Goal: Complete application form

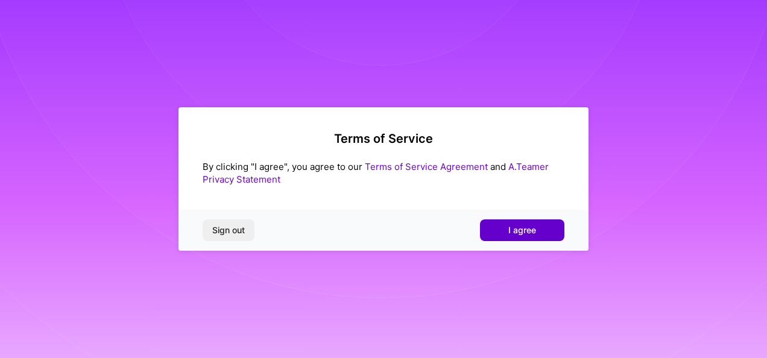
click at [501, 225] on button "I agree" at bounding box center [522, 230] width 84 height 22
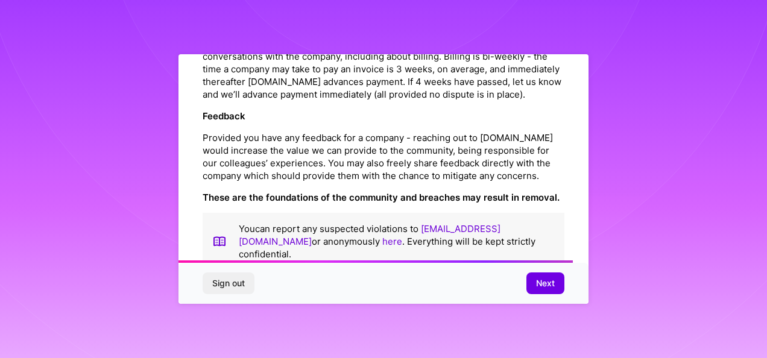
scroll to position [1459, 0]
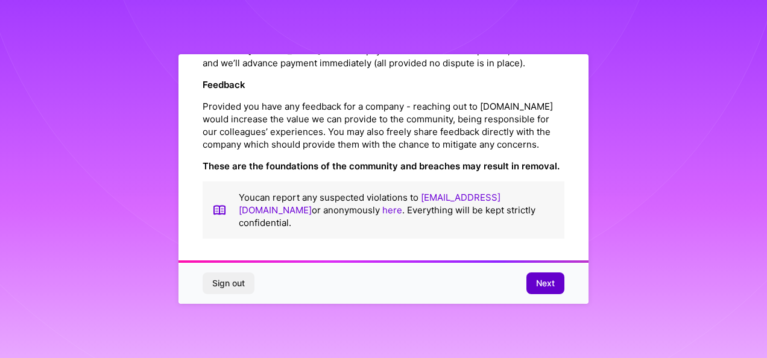
click at [539, 282] on span "Next" at bounding box center [545, 283] width 19 height 12
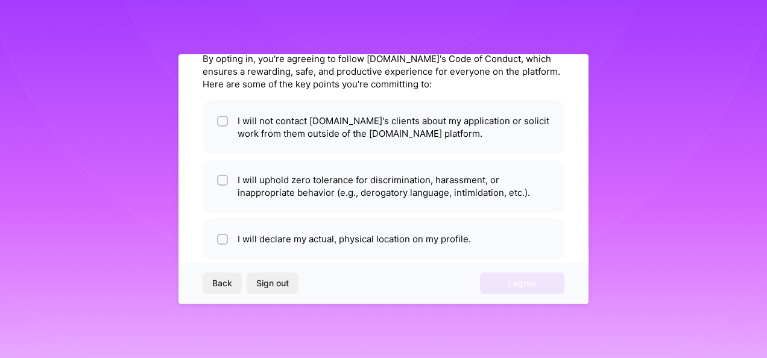
scroll to position [0, 0]
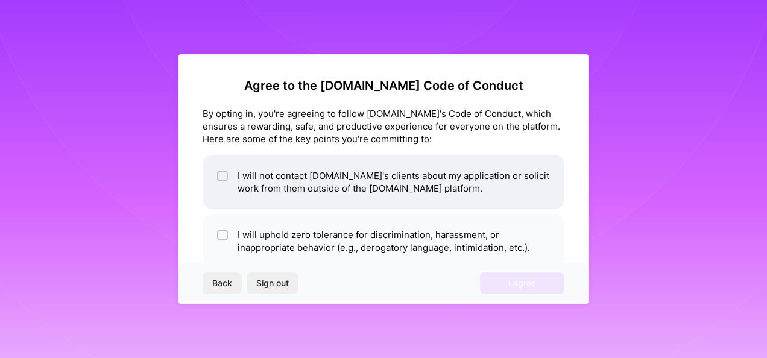
click at [218, 176] on div at bounding box center [222, 176] width 11 height 11
checkbox input "true"
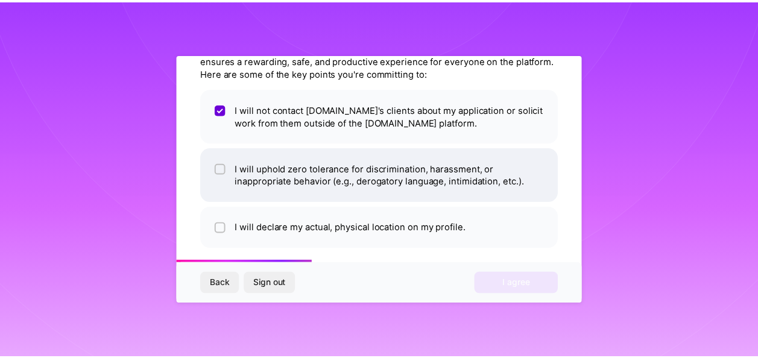
scroll to position [76, 0]
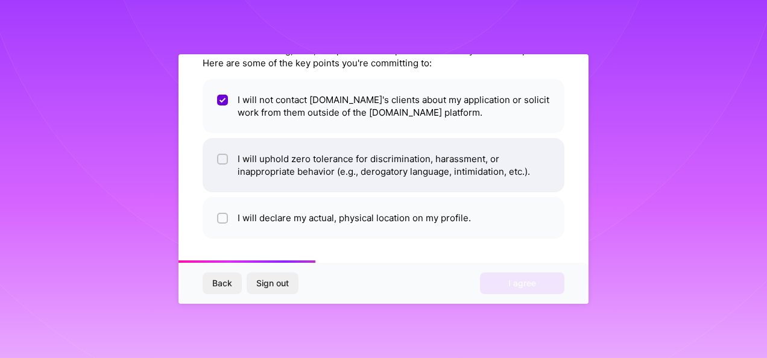
click at [224, 162] on input "checkbox" at bounding box center [223, 160] width 8 height 8
checkbox input "true"
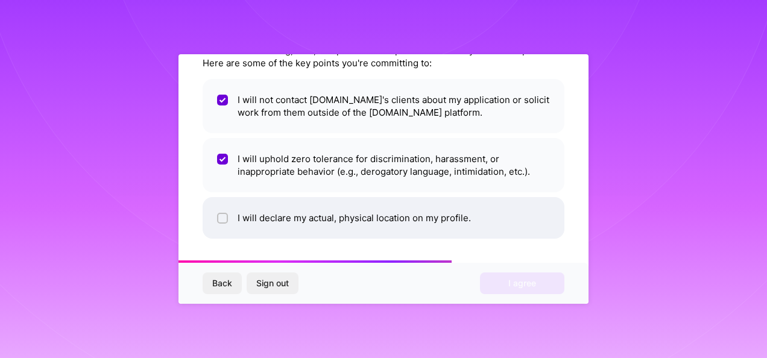
click at [221, 216] on input "checkbox" at bounding box center [223, 219] width 8 height 8
checkbox input "true"
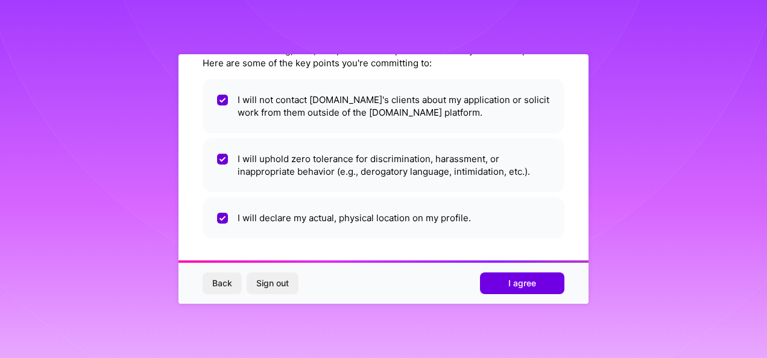
click at [514, 281] on span "I agree" at bounding box center [522, 283] width 28 height 12
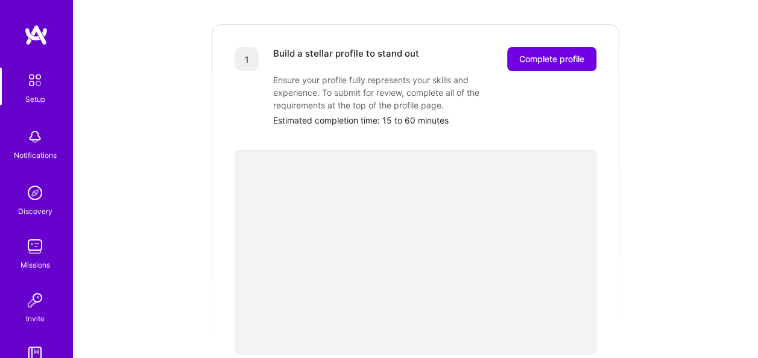
scroll to position [241, 0]
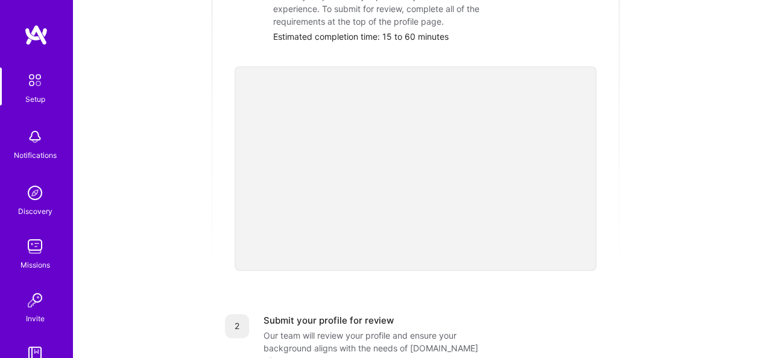
click at [501, 300] on div "2 Submit your profile for review Our team will review your profile and ensure y…" at bounding box center [415, 348] width 410 height 97
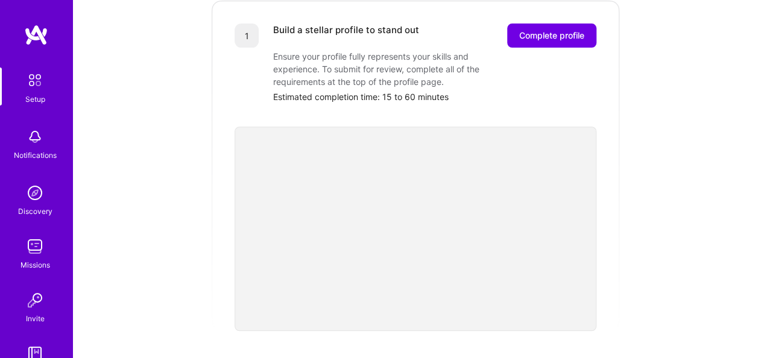
scroll to position [181, 0]
click at [568, 30] on span "Complete profile" at bounding box center [551, 36] width 65 height 12
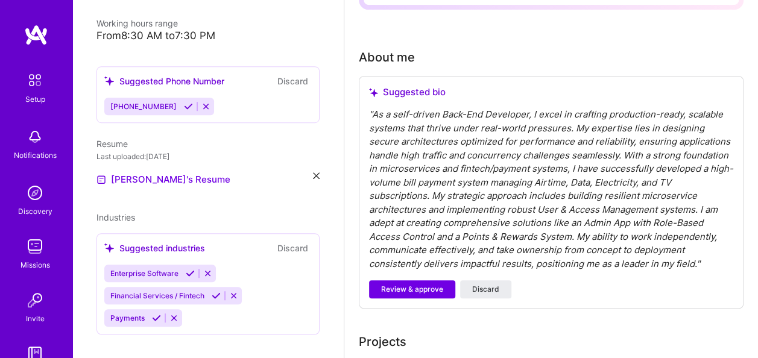
scroll to position [301, 0]
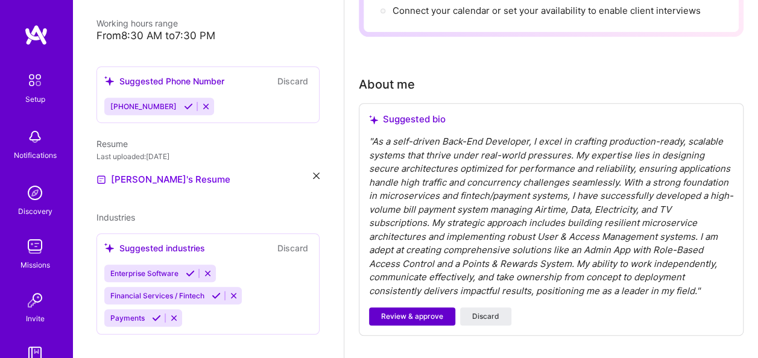
click at [410, 318] on span "Review & approve" at bounding box center [412, 316] width 62 height 11
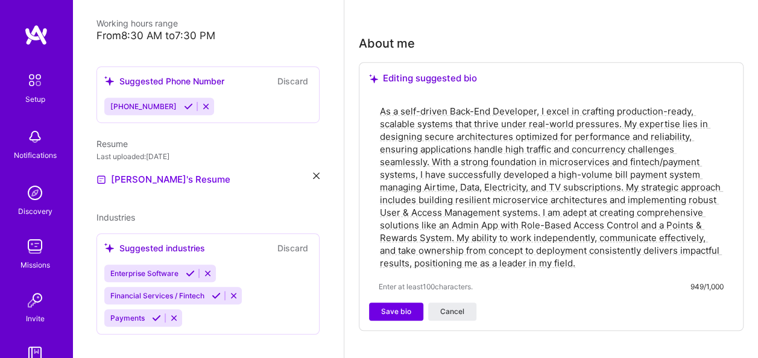
scroll to position [422, 0]
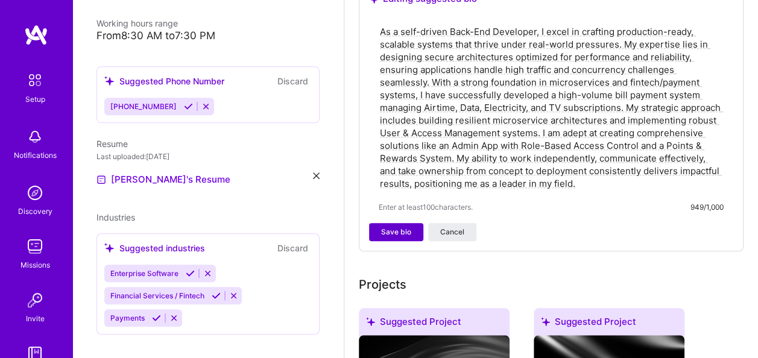
click at [398, 236] on span "Save bio" at bounding box center [396, 232] width 30 height 11
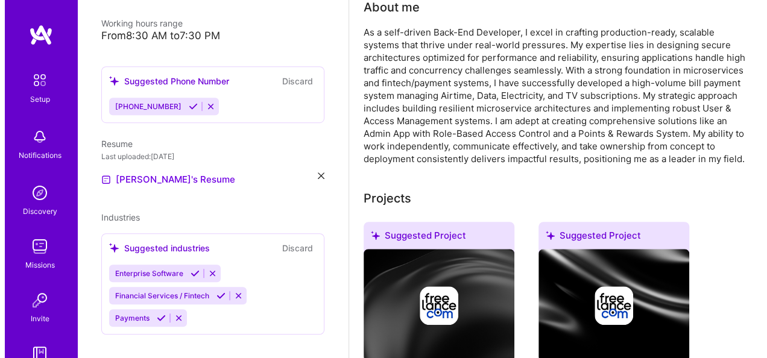
scroll to position [603, 0]
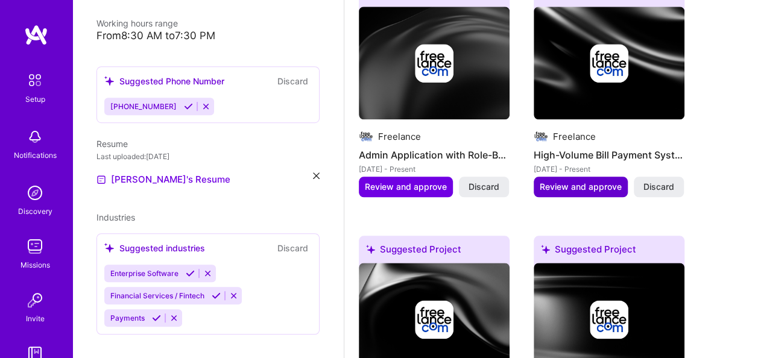
click at [565, 189] on span "Review and approve" at bounding box center [580, 187] width 82 height 12
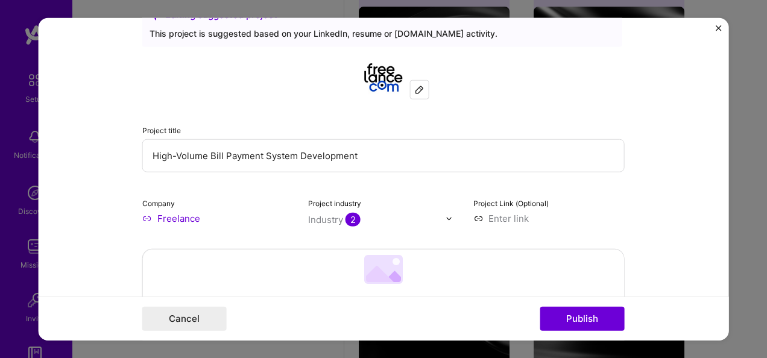
scroll to position [181, 0]
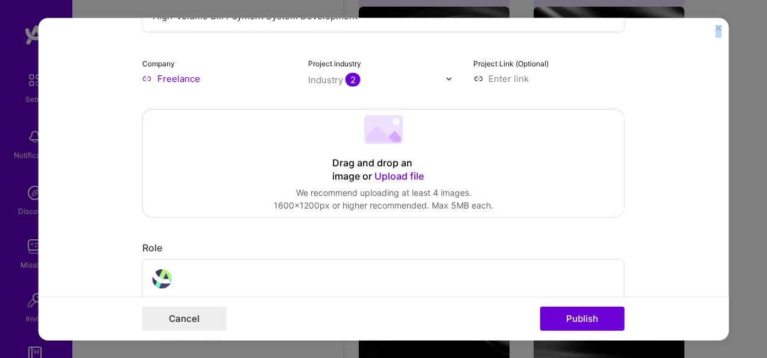
click at [717, 25] on div "Editing suggested project This project is suggested based on your LinkedIn, res…" at bounding box center [384, 179] width 690 height 322
drag, startPoint x: 717, startPoint y: 25, endPoint x: 715, endPoint y: 31, distance: 6.3
click at [715, 31] on div "Editing suggested project This project is suggested based on your LinkedIn, res…" at bounding box center [384, 179] width 690 height 322
click at [715, 34] on button "Close" at bounding box center [718, 31] width 6 height 13
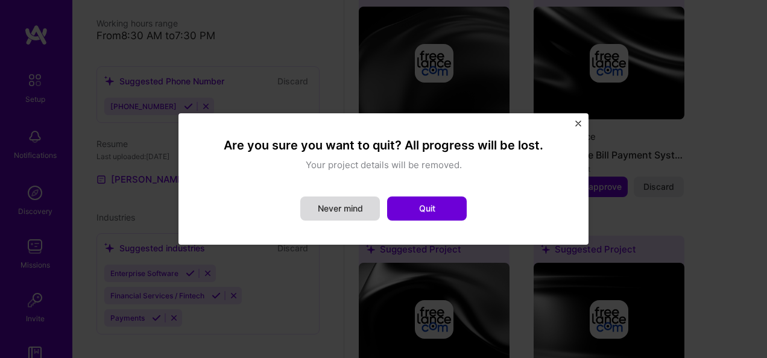
click at [351, 208] on button "Never mind" at bounding box center [340, 208] width 80 height 24
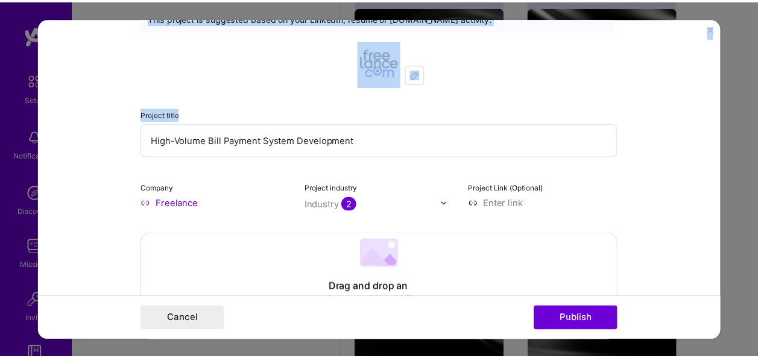
scroll to position [0, 0]
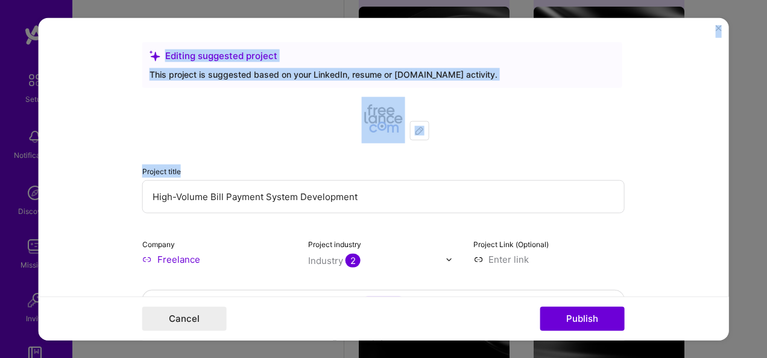
drag, startPoint x: 655, startPoint y: 93, endPoint x: 655, endPoint y: 78, distance: 14.5
click at [655, 93] on form "Editing suggested project This project is suggested based on your LinkedIn, res…" at bounding box center [384, 179] width 690 height 322
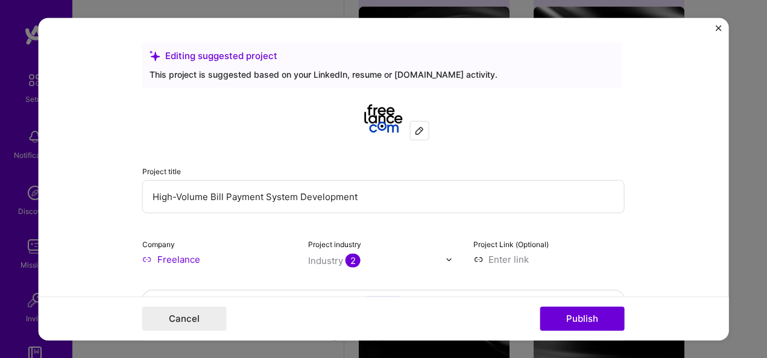
click at [715, 24] on form "Editing suggested project This project is suggested based on your LinkedIn, res…" at bounding box center [384, 179] width 690 height 322
click at [717, 29] on img "Close" at bounding box center [718, 28] width 6 height 6
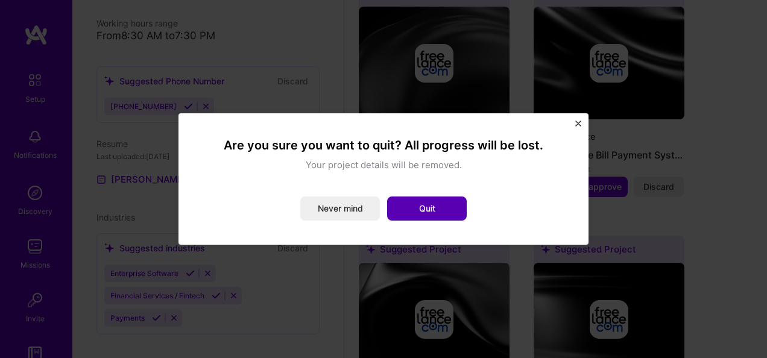
click at [411, 211] on button "Quit" at bounding box center [427, 208] width 80 height 24
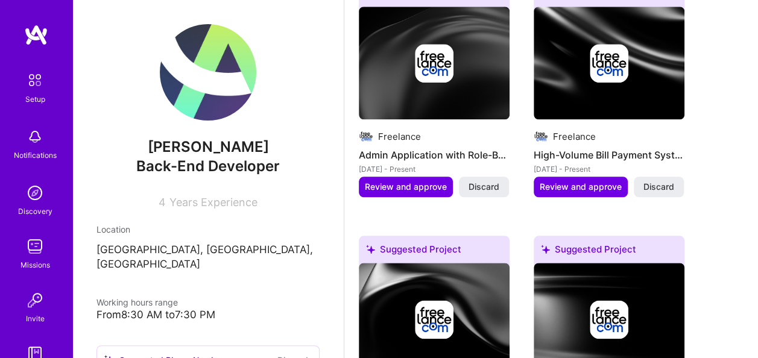
click at [35, 194] on img at bounding box center [35, 193] width 24 height 24
